Goal: Task Accomplishment & Management: Complete application form

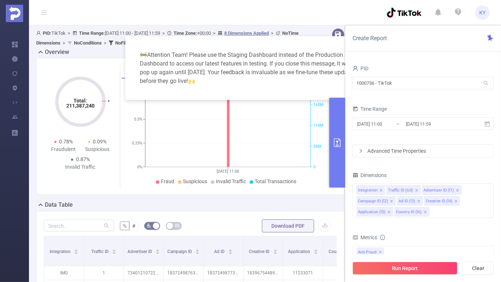
click at [50, 164] on div "🚧 Attention Team! Please use the Staging Dashboard instead of the Production Da…" at bounding box center [250, 141] width 501 height 282
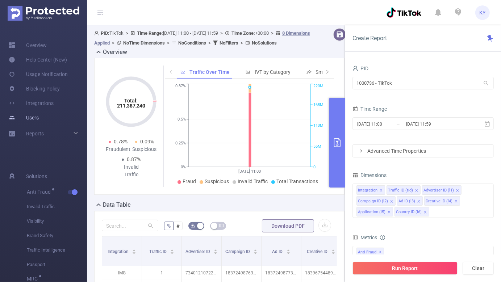
click at [29, 116] on link "Users" at bounding box center [24, 118] width 30 height 15
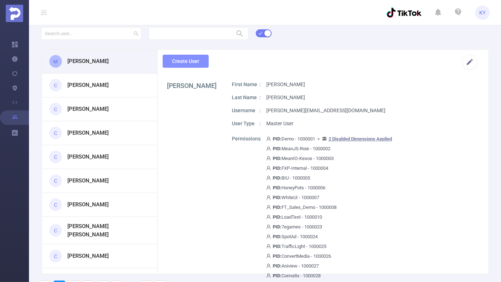
click at [192, 58] on button "Create User" at bounding box center [186, 61] width 46 height 13
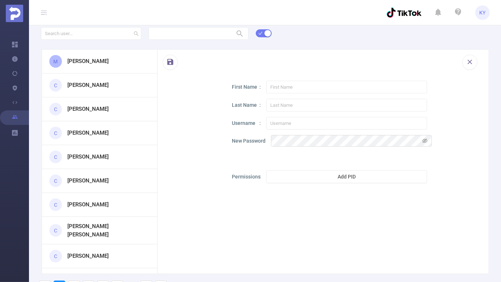
click at [296, 131] on div "First Name Last Name Username New Password Permissions Add PID" at bounding box center [354, 135] width 244 height 108
click at [295, 124] on input "text" at bounding box center [347, 123] width 161 height 13
paste input "spencer.levy@eightbarcollective.com"
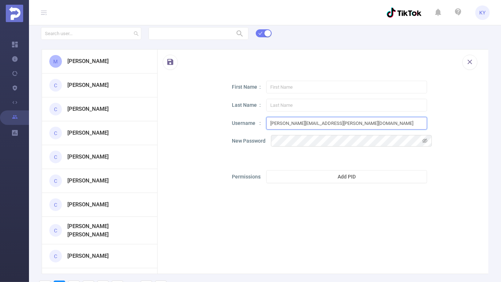
click at [272, 124] on input "spencer.levy@eightbarcollective.com" at bounding box center [347, 123] width 161 height 13
type input "spencer.levy@eightbarcollective.com"
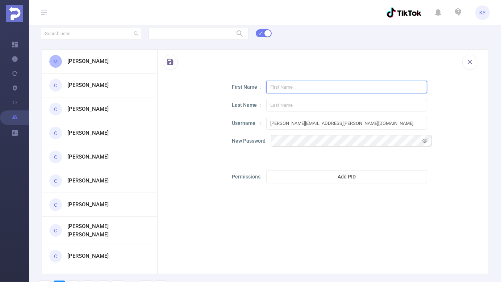
click at [285, 88] on input "text" at bounding box center [347, 87] width 161 height 13
paste input "spencer"
type input "spencer"
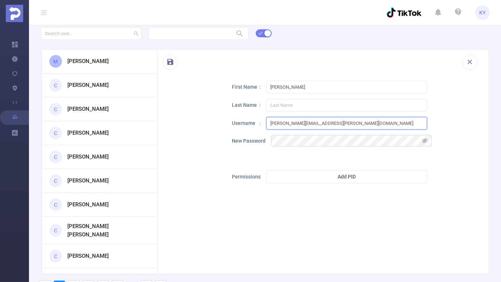
click at [289, 120] on input "spencer.levy@eightbarcollective.com" at bounding box center [347, 123] width 161 height 13
click at [290, 121] on input "spencer.levy@eightbarcollective.com" at bounding box center [347, 123] width 161 height 13
click at [288, 107] on input "text" at bounding box center [347, 105] width 161 height 13
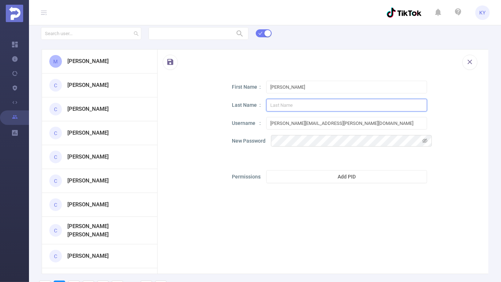
paste input "levy"
type input "levy"
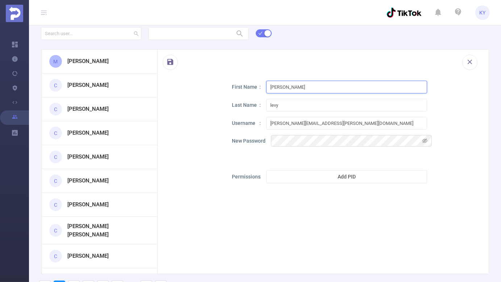
click at [274, 87] on input "spencer" at bounding box center [347, 87] width 161 height 13
type input "Spencer"
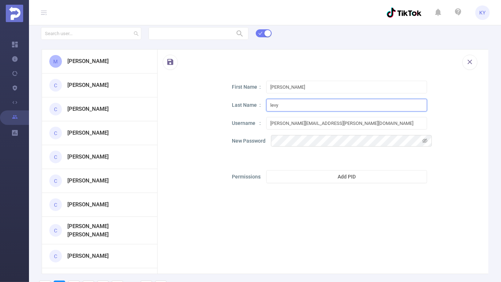
click at [272, 104] on input "levy" at bounding box center [347, 105] width 161 height 13
type input "Levy"
click at [265, 156] on div "First Name Spencer Last Name Levy Username spencer.levy@eightbarcollective.com …" at bounding box center [354, 135] width 244 height 108
click at [303, 165] on div "First Name Spencer Last Name Levy Username spencer.levy@eightbarcollective.com …" at bounding box center [354, 135] width 244 height 108
click at [305, 171] on button "Add PID" at bounding box center [347, 176] width 161 height 13
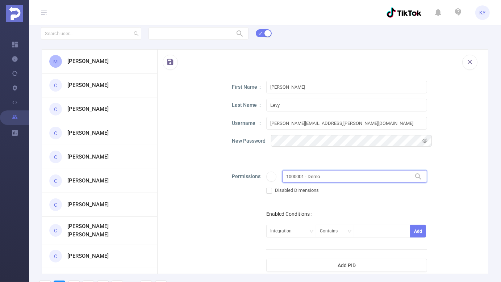
click at [306, 176] on input "1000001 - Demo" at bounding box center [354, 176] width 145 height 13
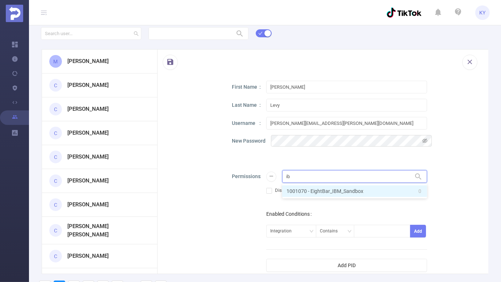
type input "ibm"
click at [319, 194] on li "1001070 - EightBar_IBM_Sandbox 0" at bounding box center [354, 192] width 145 height 12
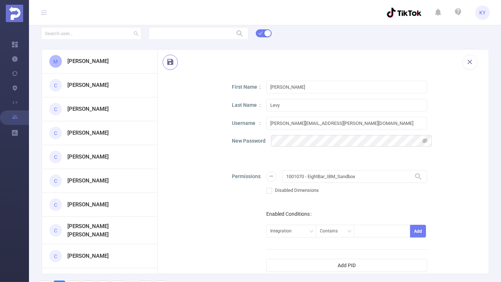
click at [175, 63] on button "button" at bounding box center [170, 62] width 15 height 15
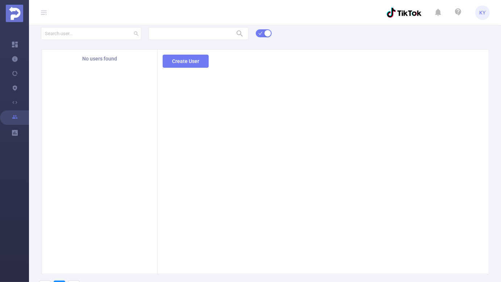
click at [175, 63] on button "Create User" at bounding box center [186, 61] width 46 height 13
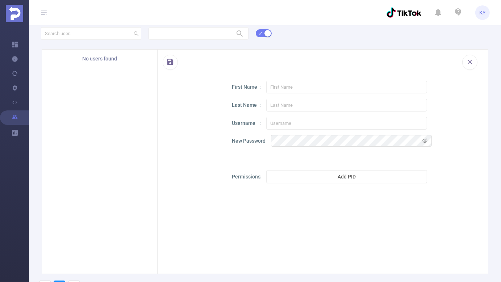
click at [205, 68] on div at bounding box center [320, 65] width 331 height 31
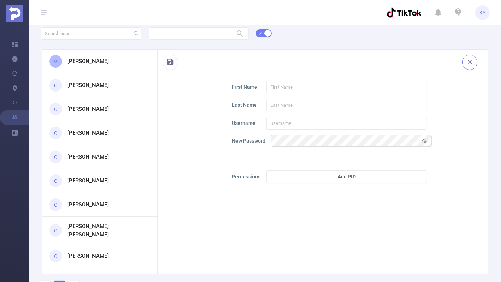
click at [472, 60] on button "button" at bounding box center [470, 62] width 15 height 15
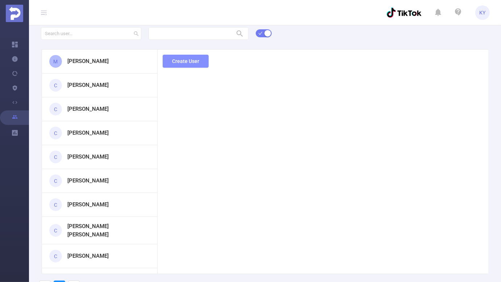
click at [195, 63] on button "Create User" at bounding box center [186, 61] width 46 height 13
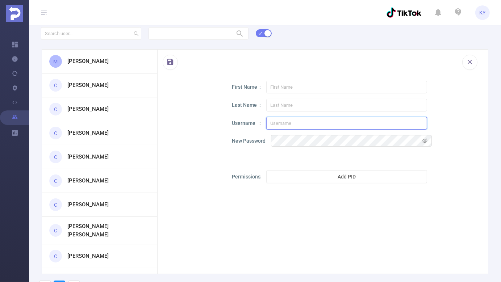
click at [280, 119] on input "text" at bounding box center [347, 123] width 161 height 13
paste input "melissa.scott@eightbarcollective.com"
click at [271, 125] on input "melissa.scott@eightbarcollective.com" at bounding box center [347, 123] width 161 height 13
type input "melissa.scott@eightbarcollective.com"
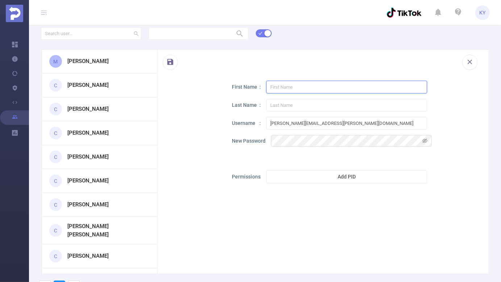
click at [288, 84] on input "text" at bounding box center [347, 87] width 161 height 13
paste input "melissa"
type input "melissa"
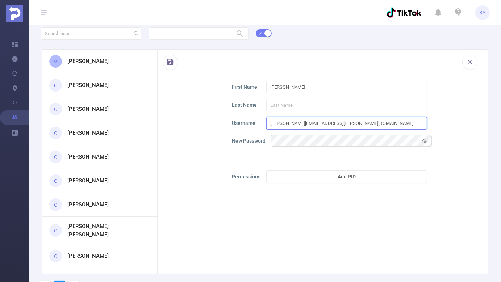
click at [292, 125] on input "melissa.scott@eightbarcollective.com" at bounding box center [347, 123] width 161 height 13
click at [287, 107] on input "text" at bounding box center [347, 105] width 161 height 13
paste input "scott"
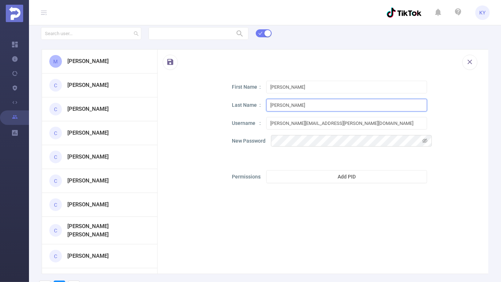
type input "scott"
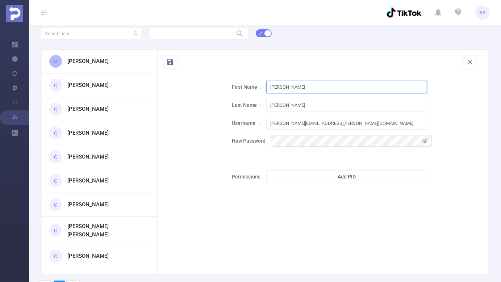
click at [275, 88] on input "melissa" at bounding box center [347, 87] width 161 height 13
type input "Melissa"
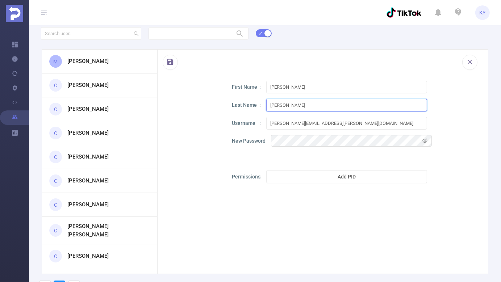
click at [273, 103] on input "scott" at bounding box center [347, 105] width 161 height 13
type input "Scott"
click at [324, 185] on div "First Name Melissa Last Name Scott Username melissa.scott@eightbarcollective.co…" at bounding box center [354, 135] width 244 height 108
click at [325, 180] on button "Add PID" at bounding box center [347, 176] width 161 height 13
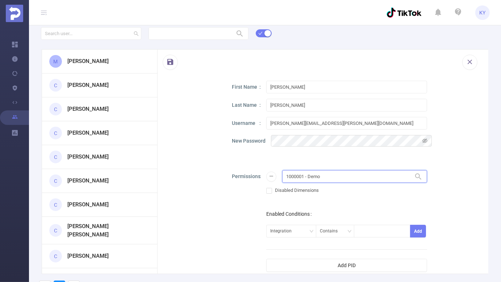
click at [323, 183] on div "Disabled Dimensions" at bounding box center [296, 190] width 59 height 15
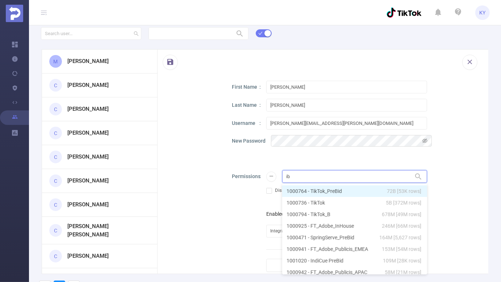
type input "ibm"
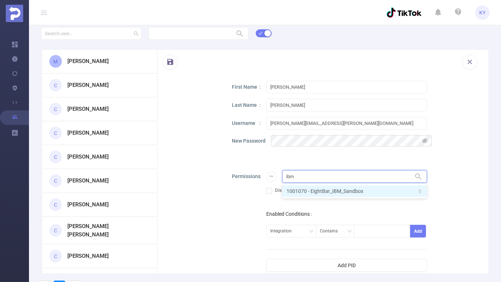
click at [333, 190] on li "1001070 - EightBar_IBM_Sandbox 0" at bounding box center [354, 192] width 145 height 12
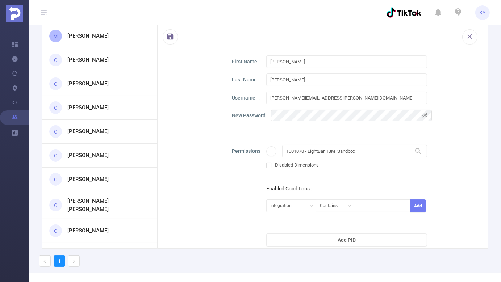
scroll to position [41, 0]
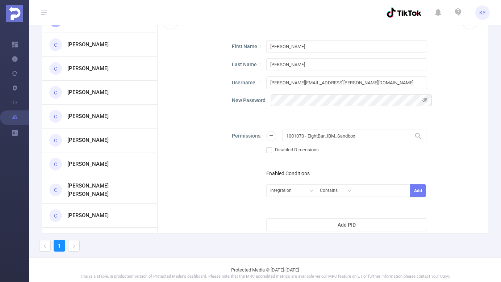
click at [175, 101] on div at bounding box center [192, 138] width 44 height 197
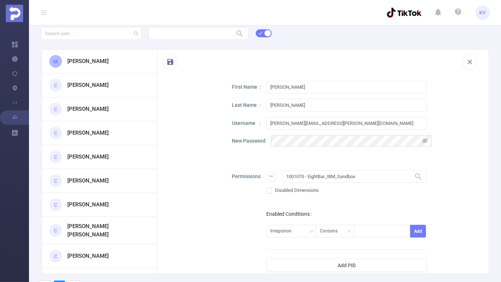
scroll to position [0, 0]
click at [175, 60] on button "button" at bounding box center [170, 62] width 15 height 15
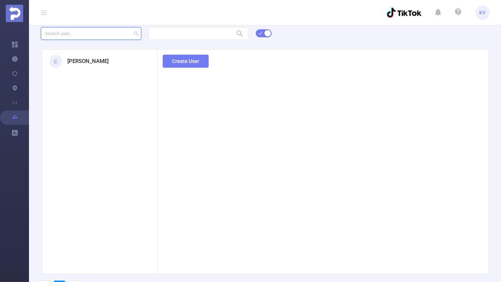
click at [75, 36] on input "text" at bounding box center [91, 33] width 100 height 13
type input "melissa"
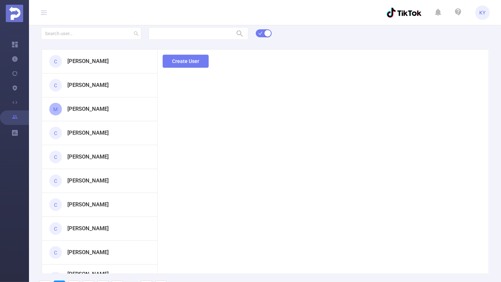
click at [98, 62] on h3 "Melissa Scott" at bounding box center [87, 61] width 41 height 8
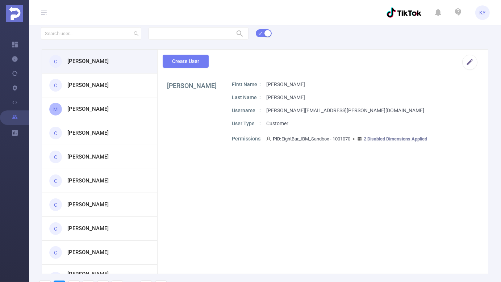
click at [95, 80] on div "C Spencer Levy" at bounding box center [99, 86] width 115 height 24
